Goal: Task Accomplishment & Management: Manage account settings

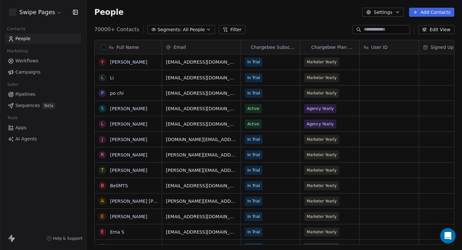
scroll to position [220, 376]
click at [49, 61] on link "Workflows" at bounding box center [43, 61] width 76 height 11
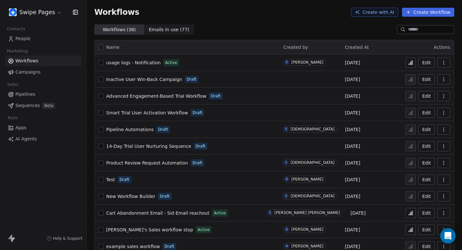
click at [435, 28] on input at bounding box center [430, 29] width 45 height 6
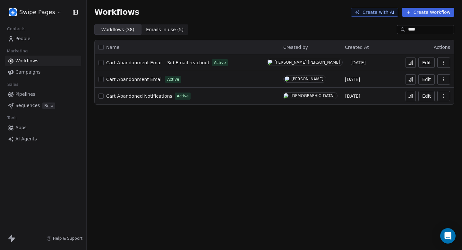
type input "****"
click at [157, 94] on span "Cart Abandoned Notifications" at bounding box center [139, 95] width 66 height 5
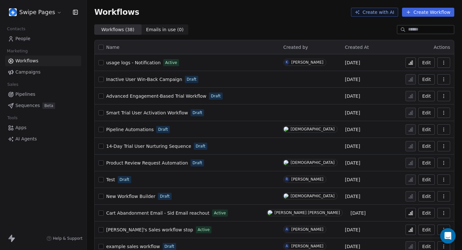
click at [29, 126] on link "Apps" at bounding box center [43, 127] width 76 height 11
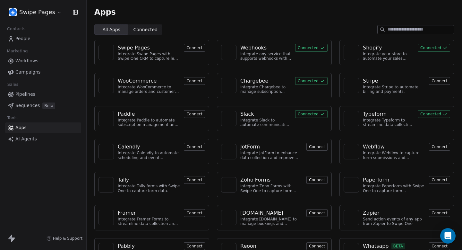
click at [297, 123] on div "Slack Integrate Slack to automate communication and collaboration. Connected" at bounding box center [274, 118] width 115 height 25
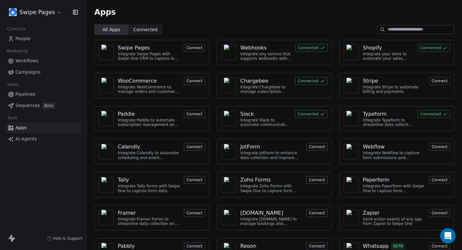
click at [281, 116] on div "Slack" at bounding box center [265, 114] width 51 height 8
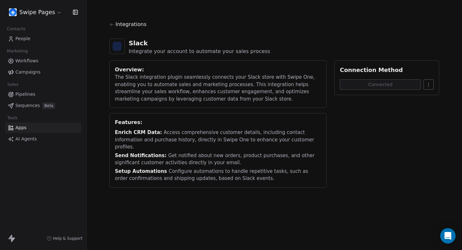
click at [309, 114] on div "Features: Enrich CRM Data: Access comprehensive customer details, including con…" at bounding box center [217, 150] width 217 height 74
click at [429, 83] on html "Swipe Pages Contacts People Marketing Workflows Campaigns Sales Pipelines Seque…" at bounding box center [231, 125] width 462 height 250
click at [426, 120] on html "Swipe Pages Contacts People Marketing Workflows Campaigns Sales Pipelines Seque…" at bounding box center [231, 125] width 462 height 250
click at [423, 87] on div "Connected" at bounding box center [387, 84] width 94 height 10
click at [427, 88] on html "Swipe Pages Contacts People Marketing Workflows Campaigns Sales Pipelines Seque…" at bounding box center [231, 125] width 462 height 250
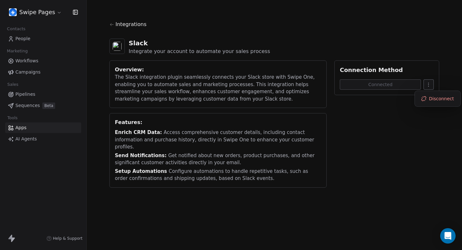
click at [432, 81] on html "Swipe Pages Contacts People Marketing Workflows Campaigns Sales Pipelines Seque…" at bounding box center [231, 125] width 462 height 250
click at [379, 141] on html "Swipe Pages Contacts People Marketing Workflows Campaigns Sales Pipelines Seque…" at bounding box center [231, 125] width 462 height 250
click at [34, 64] on span "Workflows" at bounding box center [26, 60] width 23 height 7
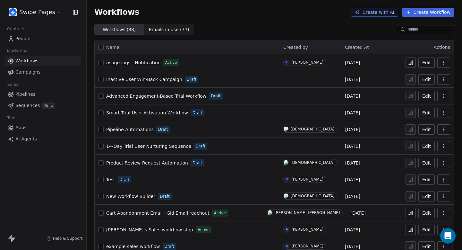
click at [411, 27] on input at bounding box center [430, 29] width 45 height 6
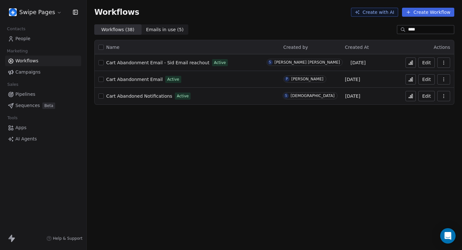
type input "****"
click at [48, 11] on html "Swipe Pages Contacts People Marketing Workflows Campaigns Sales Pipelines Seque…" at bounding box center [231, 125] width 462 height 250
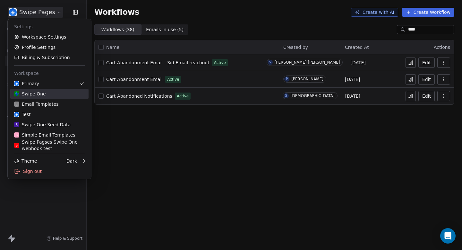
click at [54, 97] on div "Swipe One" at bounding box center [49, 94] width 71 height 6
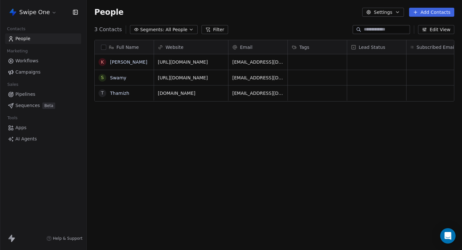
scroll to position [220, 376]
click at [48, 63] on link "Workflows" at bounding box center [43, 61] width 76 height 11
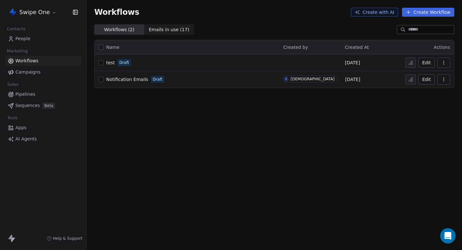
click at [50, 12] on html "Swipe One Contacts People Marketing Workflows Campaigns Sales Pipelines Sequenc…" at bounding box center [231, 125] width 462 height 250
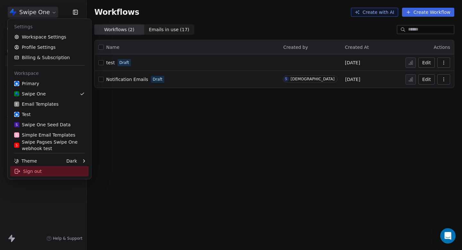
click at [41, 174] on div "Sign out" at bounding box center [49, 171] width 78 height 10
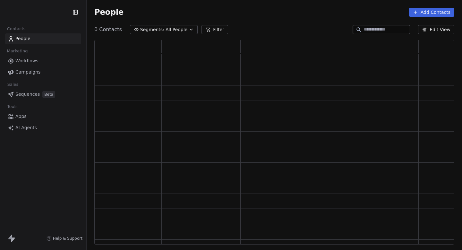
scroll to position [204, 360]
